Goal: Check status: Check status

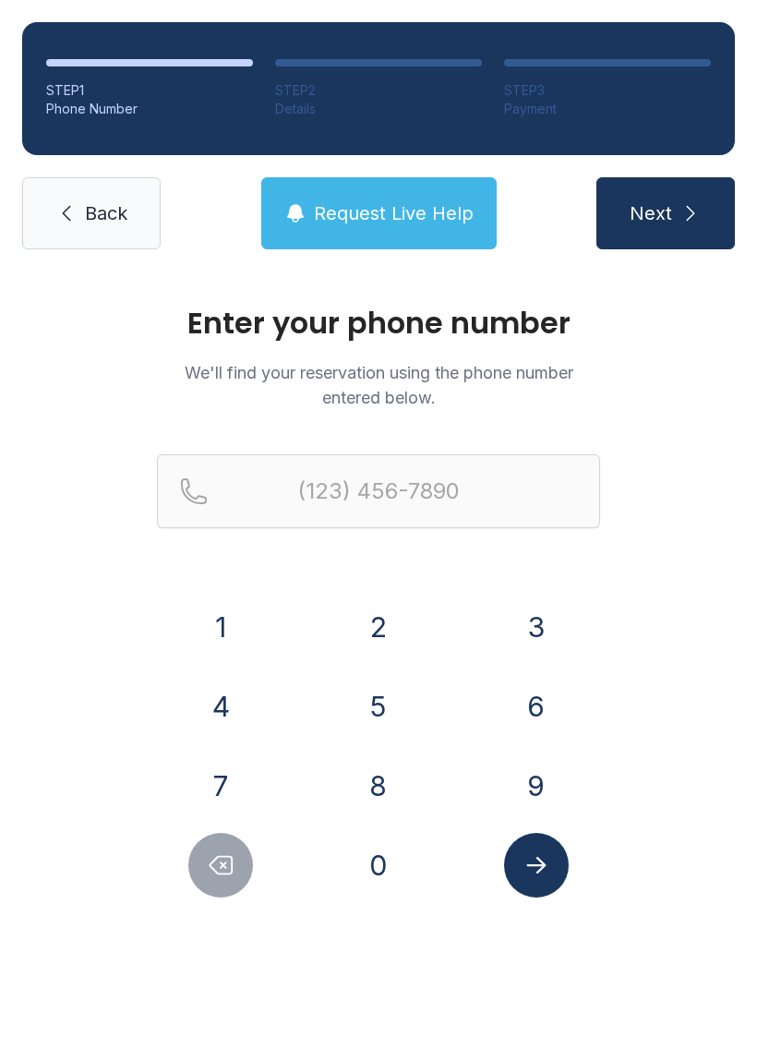
click at [234, 700] on button "4" at bounding box center [220, 706] width 65 height 65
click at [370, 852] on button "0" at bounding box center [378, 865] width 65 height 65
click at [223, 762] on button "7" at bounding box center [220, 785] width 65 height 65
click at [509, 769] on button "9" at bounding box center [536, 785] width 65 height 65
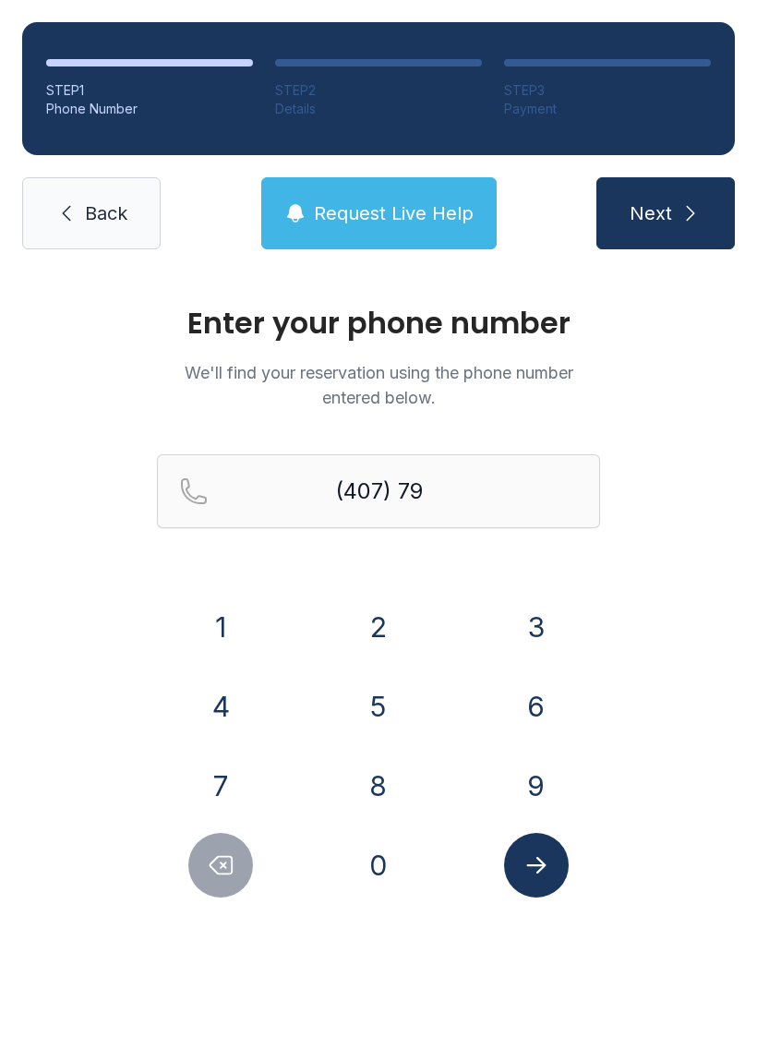
click at [244, 769] on button "7" at bounding box center [220, 785] width 65 height 65
click at [374, 627] on button "2" at bounding box center [378, 626] width 65 height 65
click at [516, 784] on button "9" at bounding box center [536, 785] width 65 height 65
click at [516, 612] on button "3" at bounding box center [536, 626] width 65 height 65
click at [252, 618] on button "1" at bounding box center [220, 626] width 65 height 65
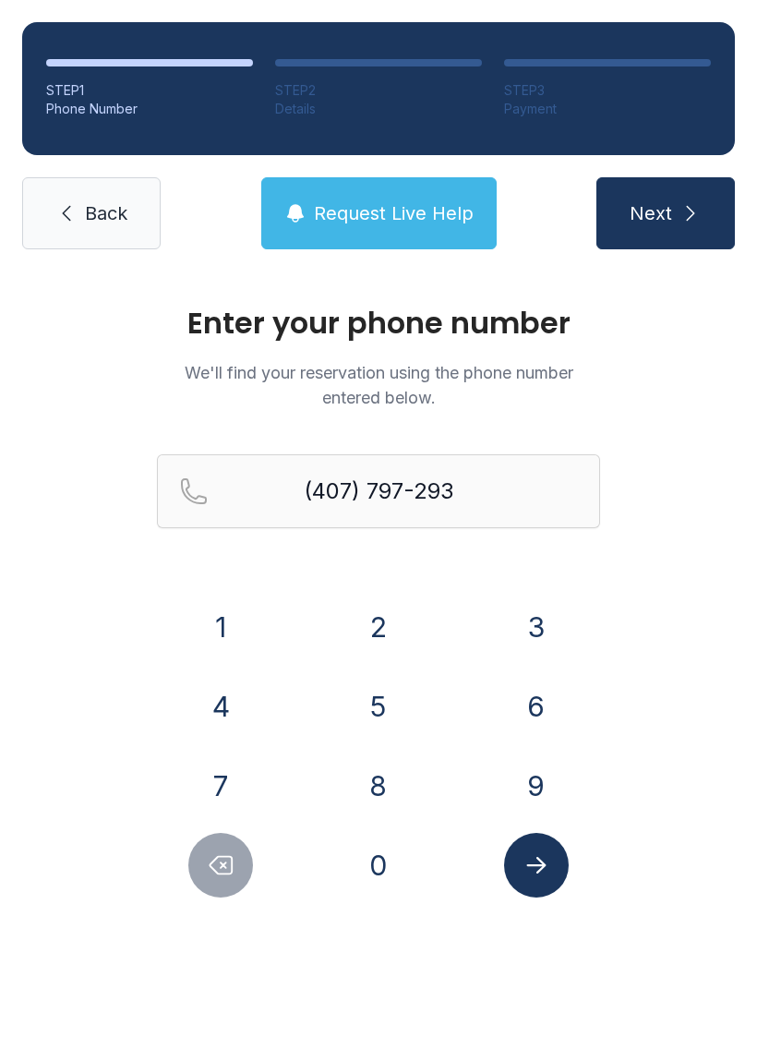
type input "[PHONE_NUMBER]"
click at [542, 834] on button "Submit lookup form" at bounding box center [536, 865] width 65 height 65
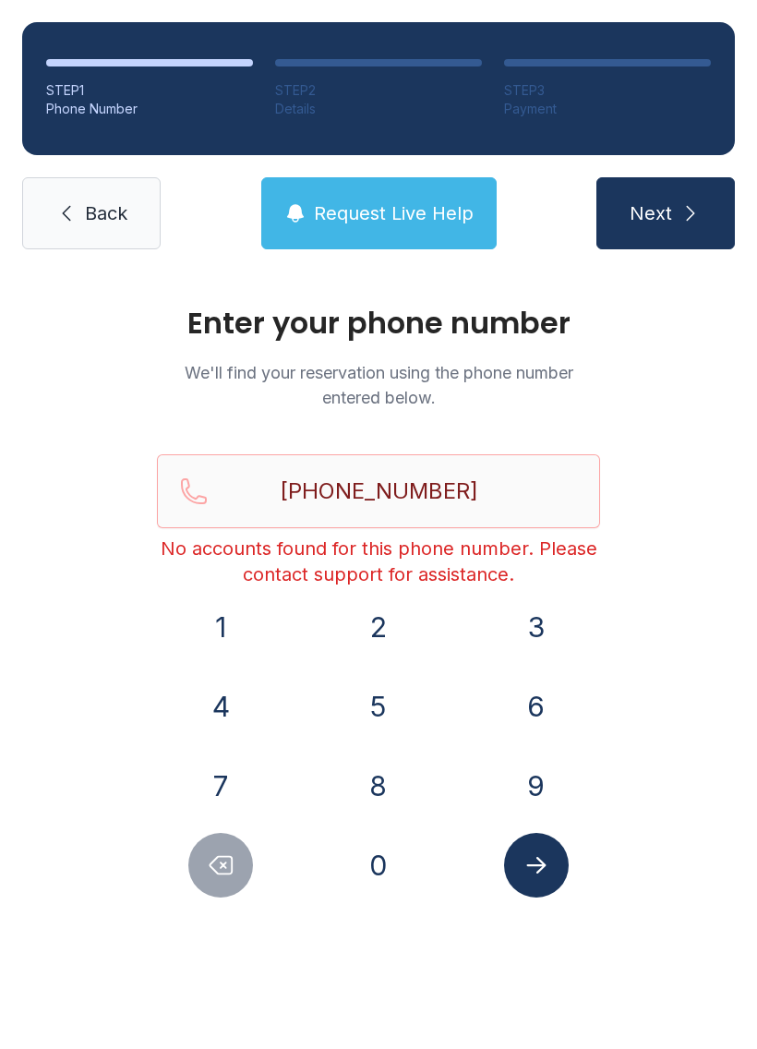
click at [528, 859] on icon "Submit lookup form" at bounding box center [536, 865] width 28 height 28
click at [78, 195] on link "Back" at bounding box center [91, 213] width 138 height 72
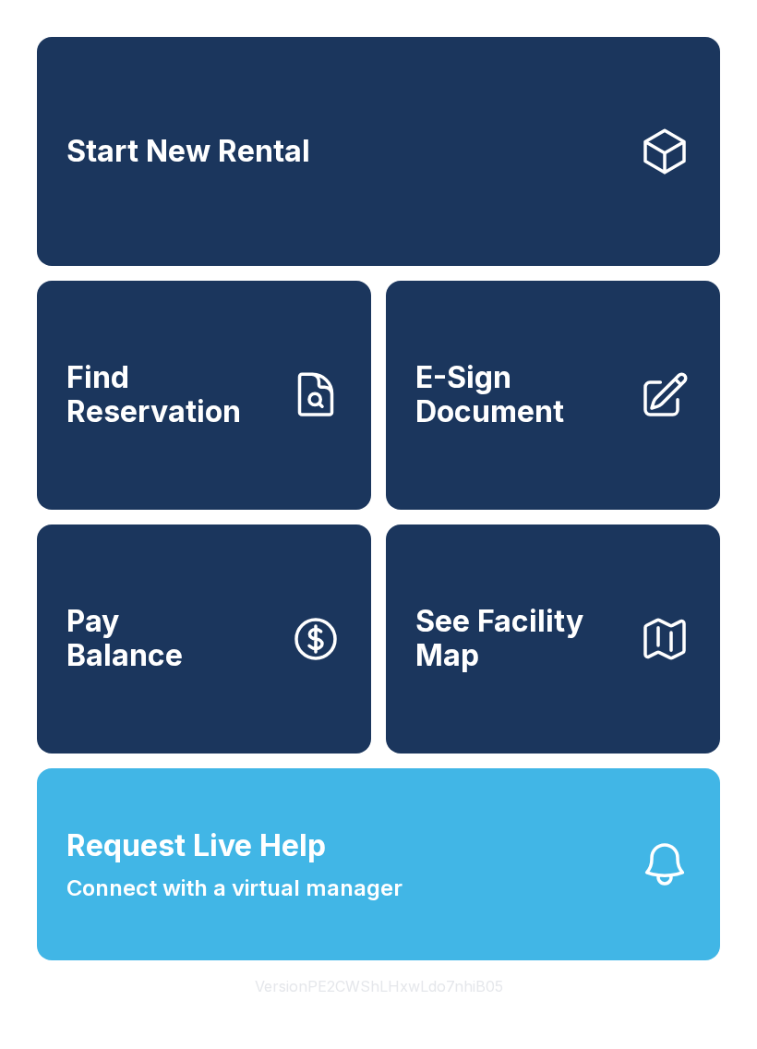
click at [196, 399] on span "Find Reservation" at bounding box center [170, 394] width 209 height 67
